Goal: Task Accomplishment & Management: Manage account settings

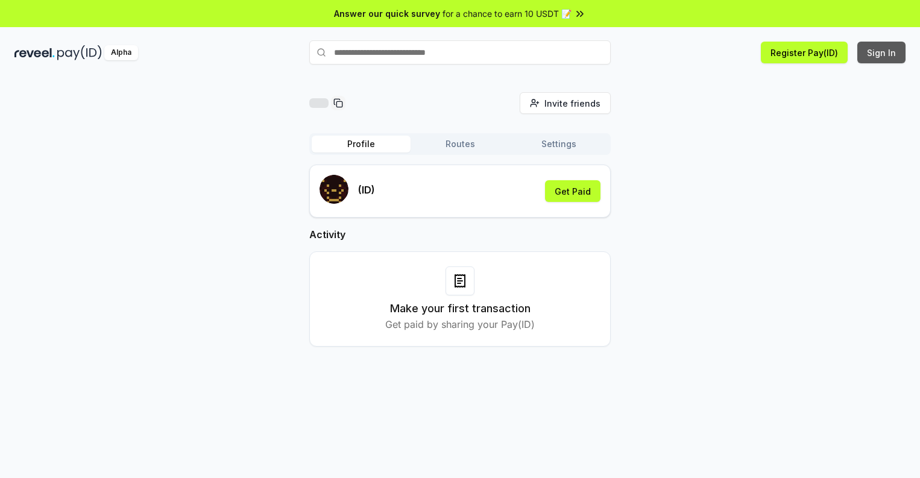
click at [882, 52] on button "Sign In" at bounding box center [882, 53] width 48 height 22
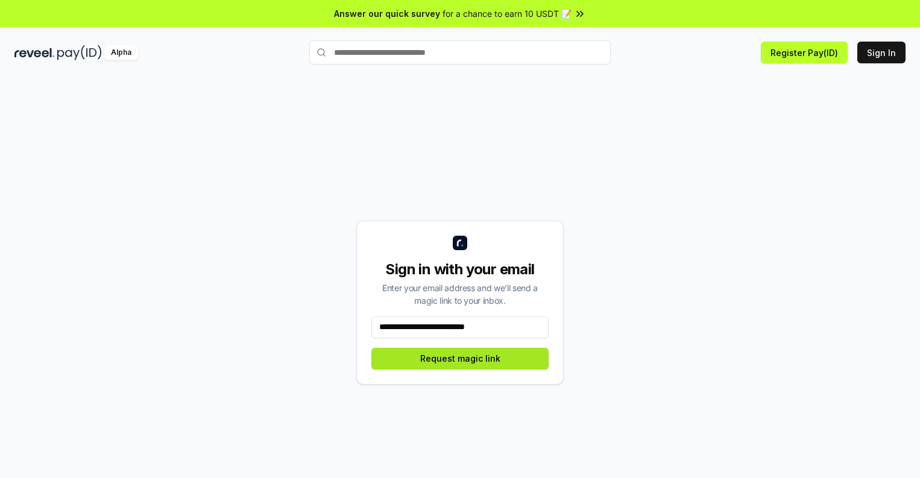
type input "**********"
click at [460, 358] on button "Request magic link" at bounding box center [460, 359] width 177 height 22
